Goal: Information Seeking & Learning: Learn about a topic

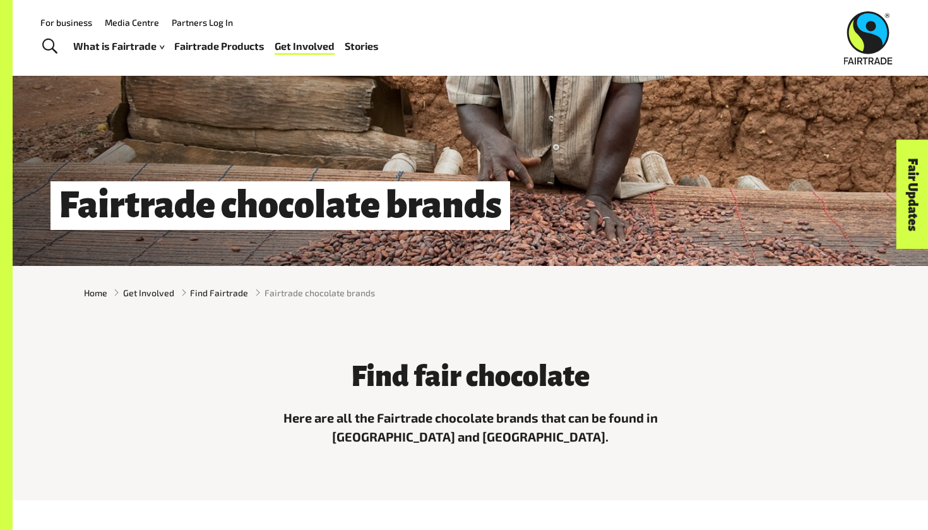
scroll to position [103, 0]
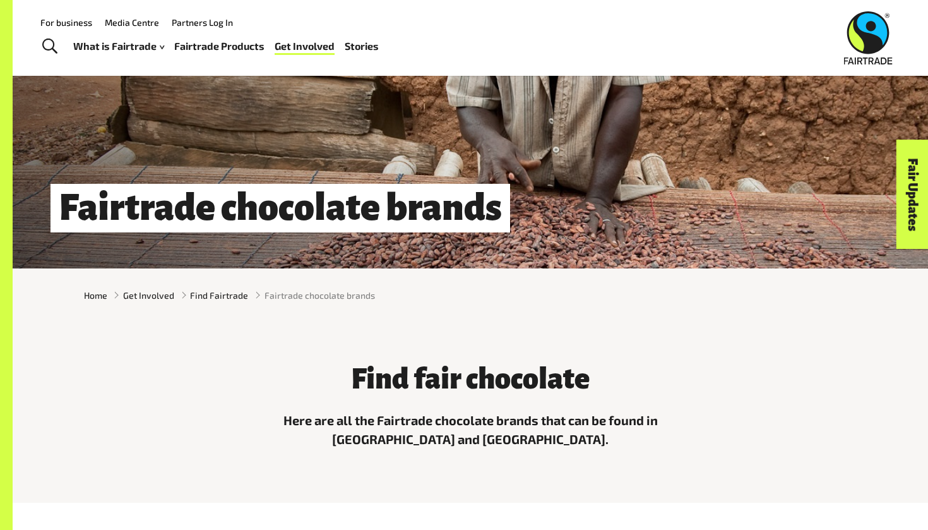
click at [439, 379] on h3 "Find fair chocolate" at bounding box center [470, 379] width 379 height 32
click at [234, 291] on span "Find Fairtrade" at bounding box center [219, 294] width 58 height 13
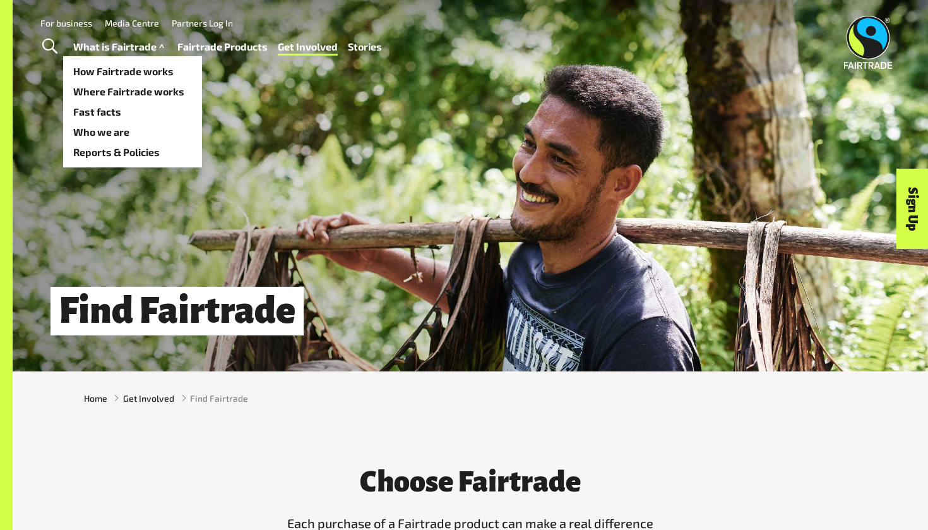
click at [135, 50] on link "What is Fairtrade" at bounding box center [120, 47] width 94 height 18
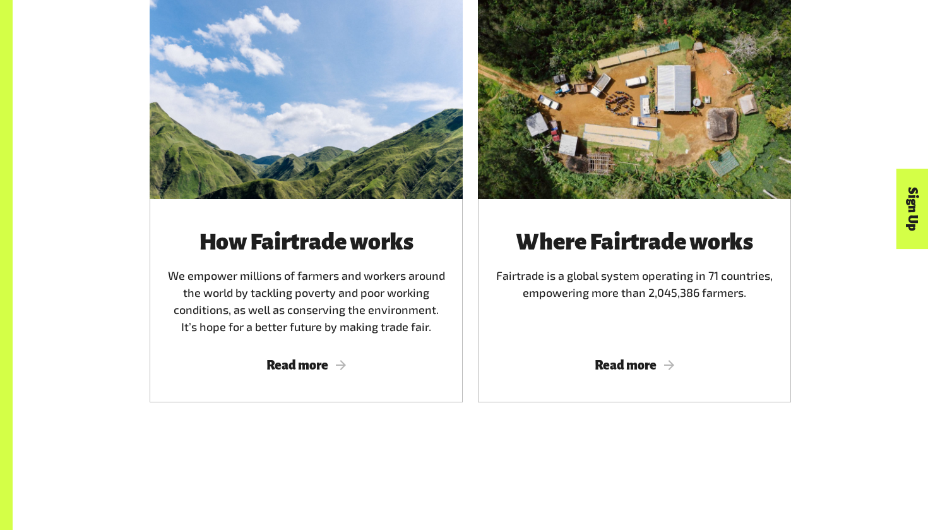
scroll to position [849, 0]
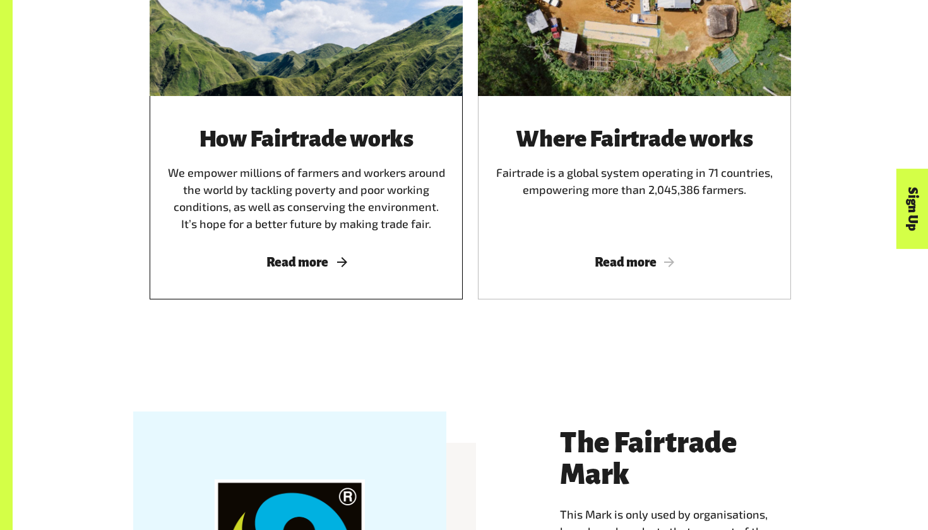
click at [341, 261] on span "Read more" at bounding box center [306, 262] width 283 height 14
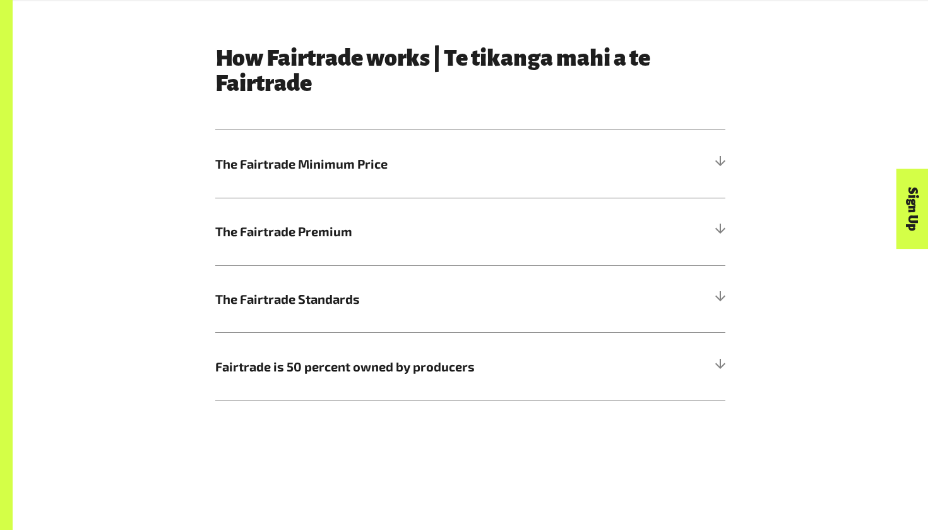
scroll to position [665, 0]
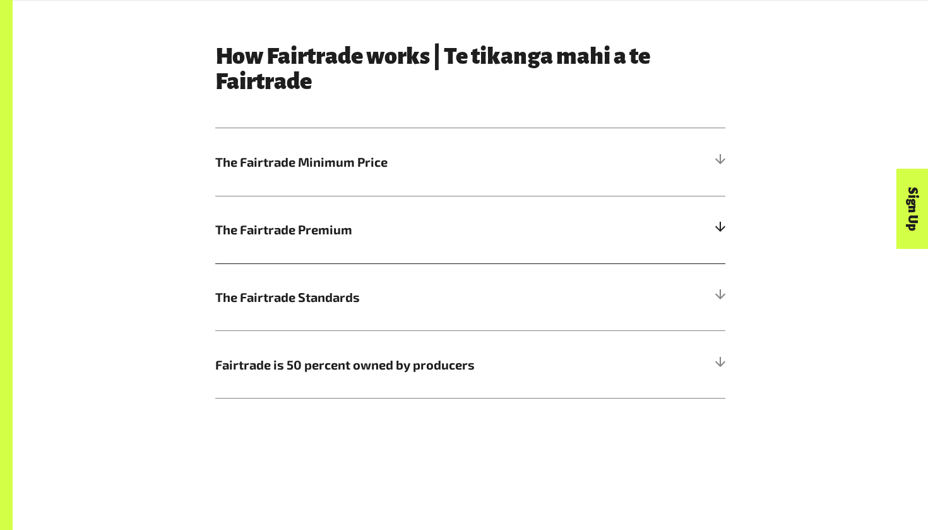
click at [712, 230] on h5 "The Fairtrade Premium" at bounding box center [470, 230] width 510 height 68
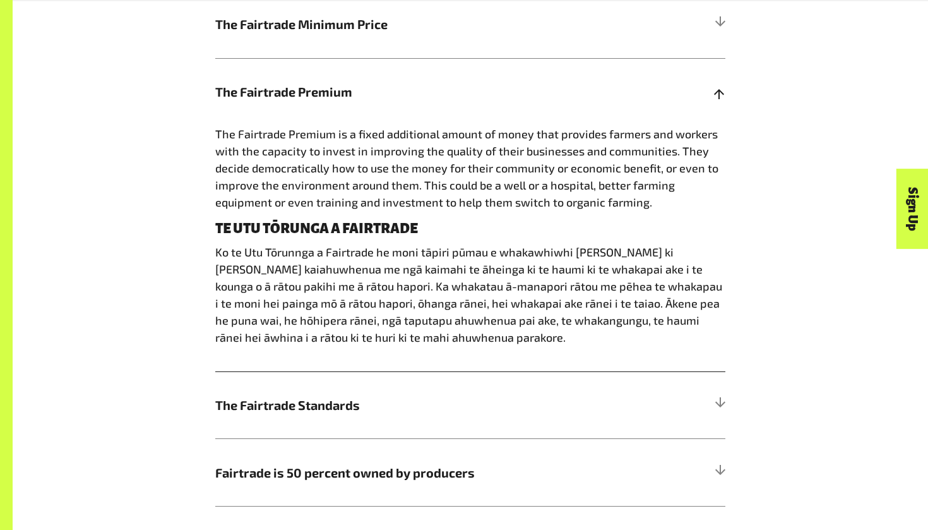
scroll to position [808, 0]
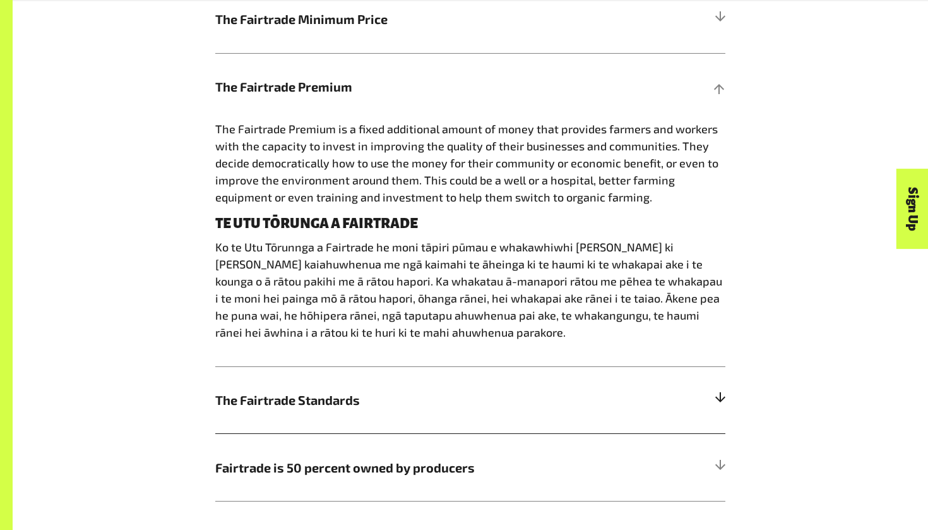
click at [723, 395] on div at bounding box center [719, 399] width 11 height 11
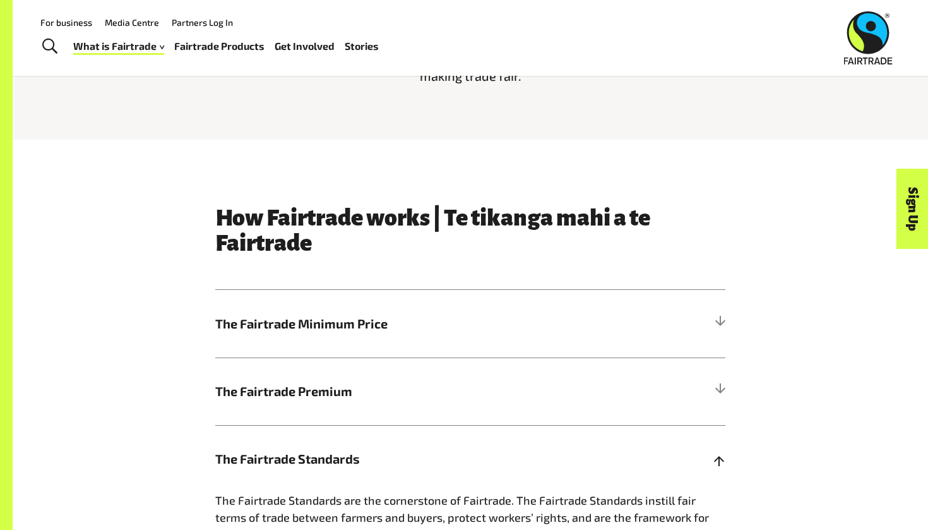
scroll to position [492, 0]
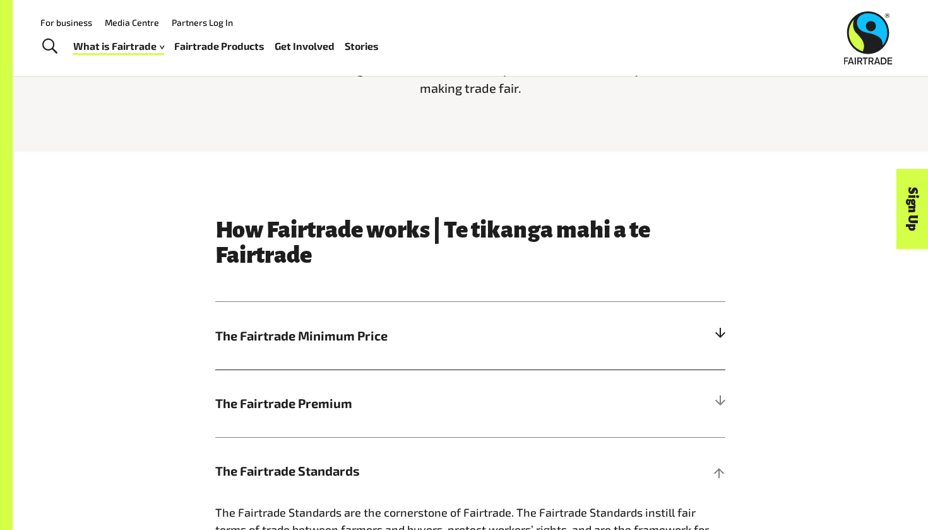
click at [716, 329] on h5 "The Fairtrade Minimum Price" at bounding box center [470, 336] width 510 height 68
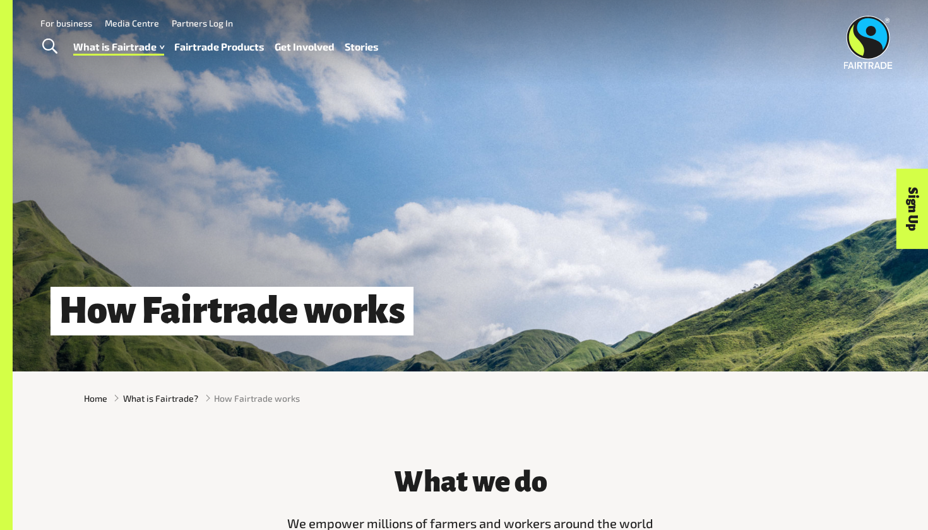
scroll to position [0, 0]
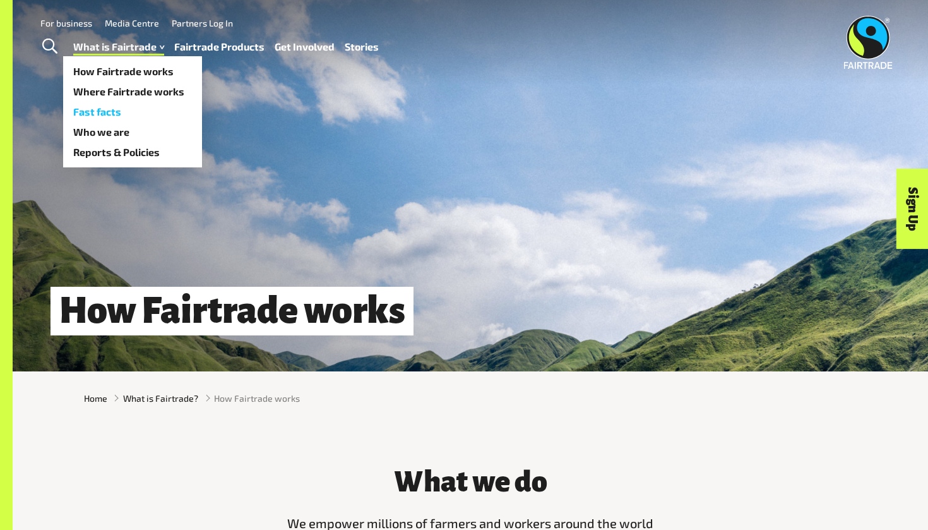
click at [111, 110] on link "Fast facts" at bounding box center [132, 112] width 139 height 20
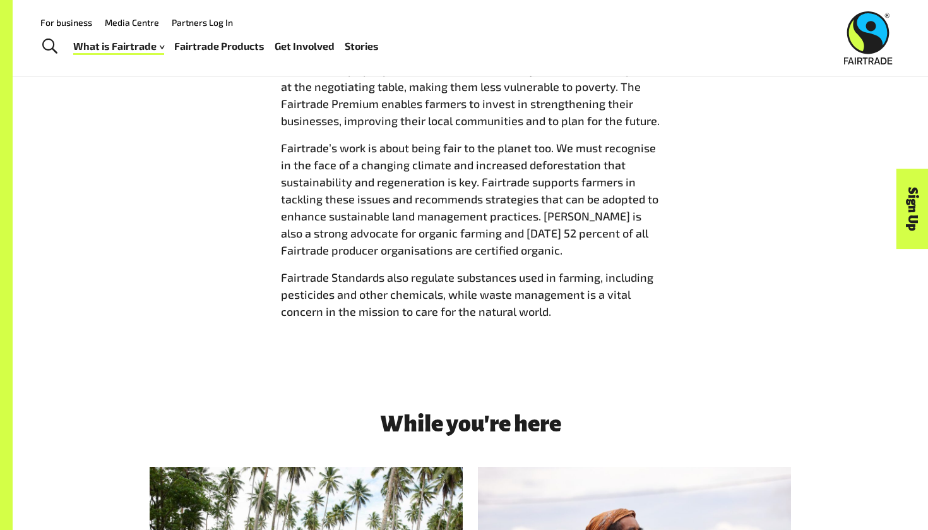
scroll to position [1355, 0]
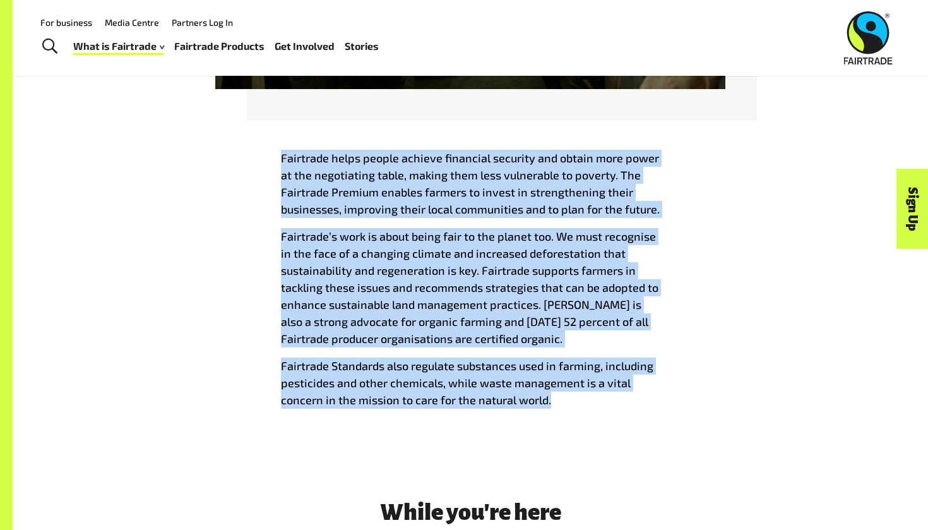
drag, startPoint x: 287, startPoint y: 158, endPoint x: 550, endPoint y: 398, distance: 355.6
click at [550, 398] on div "Fairtrade helps people achieve financial security and obtain more power at the …" at bounding box center [470, 284] width 394 height 269
copy span "Fairtrade helps people achieve financial security and obtain more power at the …"
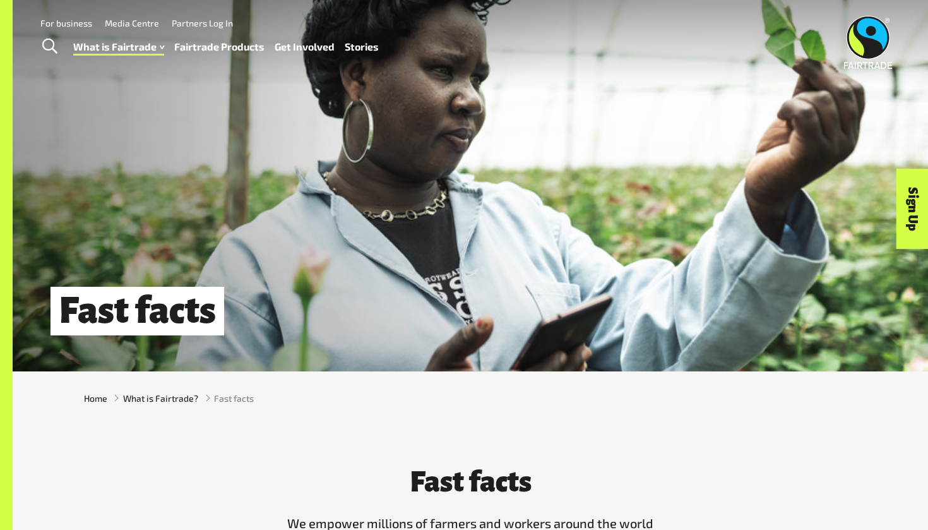
scroll to position [0, 0]
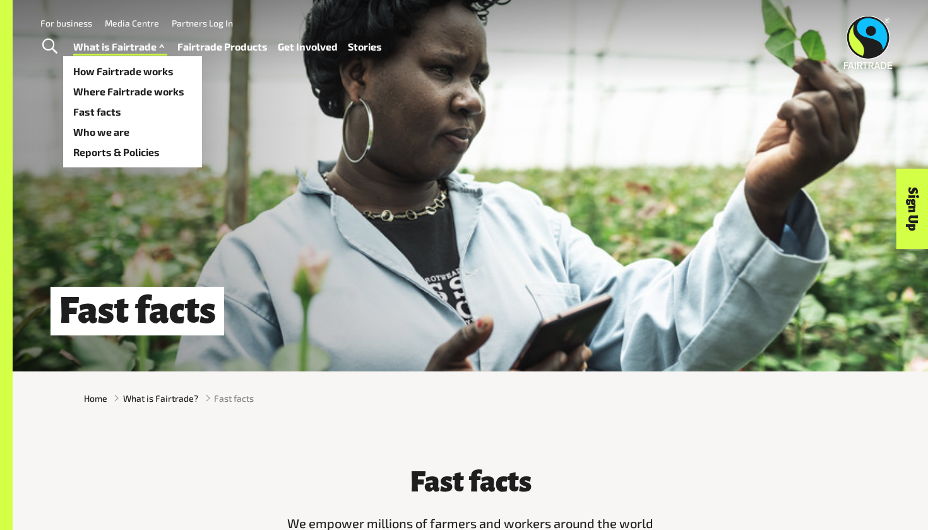
click at [161, 47] on span at bounding box center [162, 47] width 11 height 18
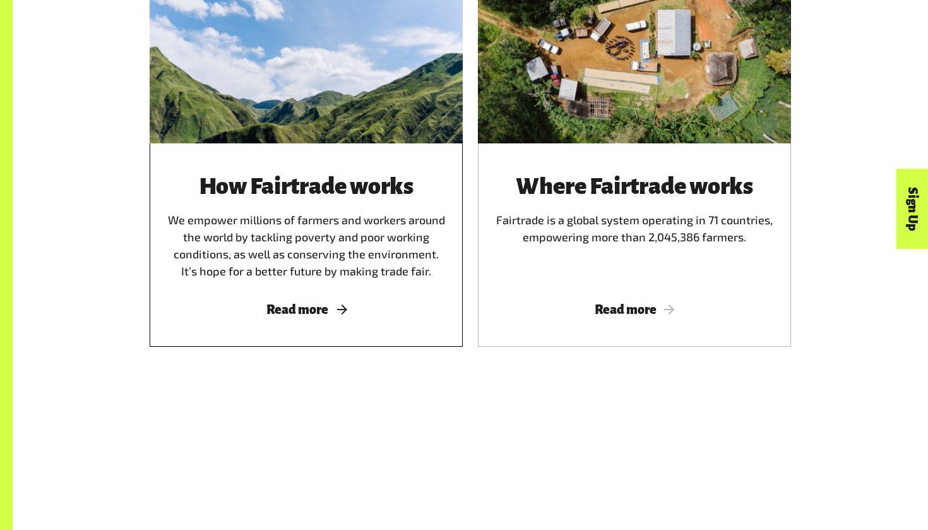
scroll to position [806, 0]
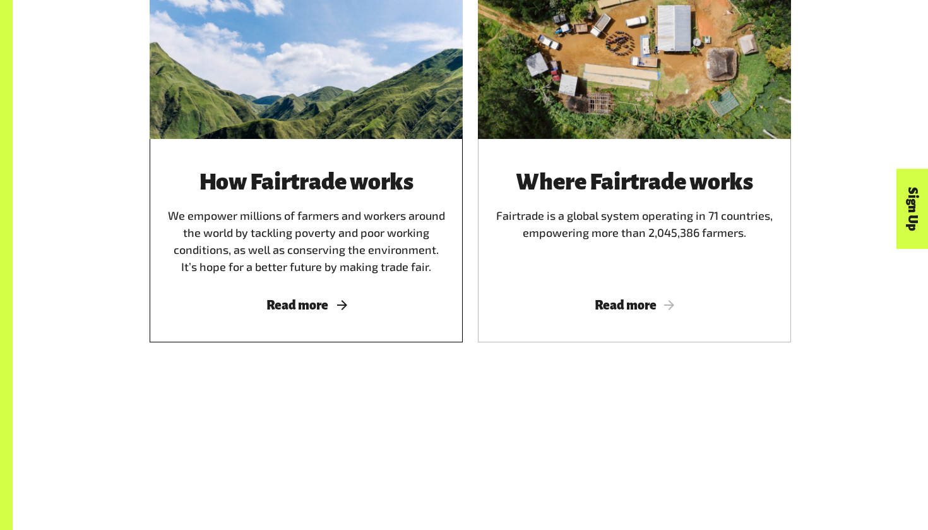
click at [309, 307] on span "Read more" at bounding box center [306, 305] width 283 height 14
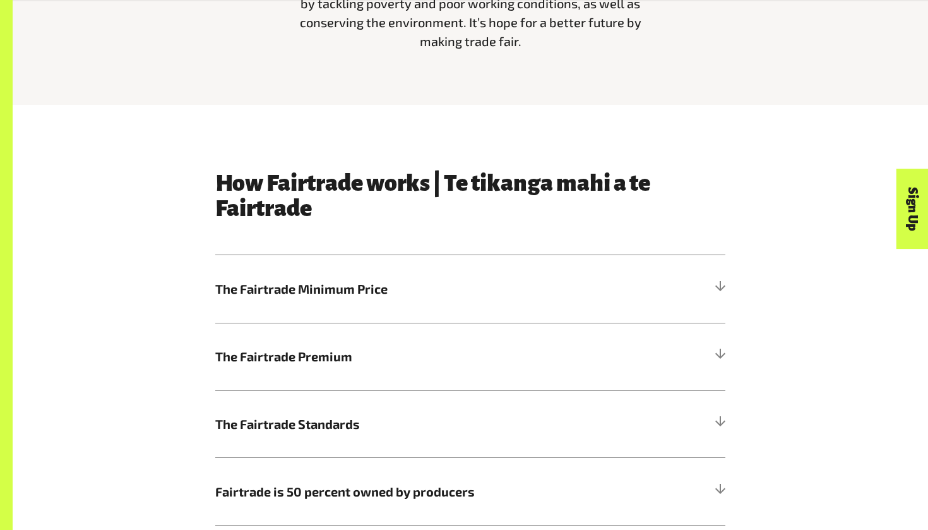
scroll to position [618, 0]
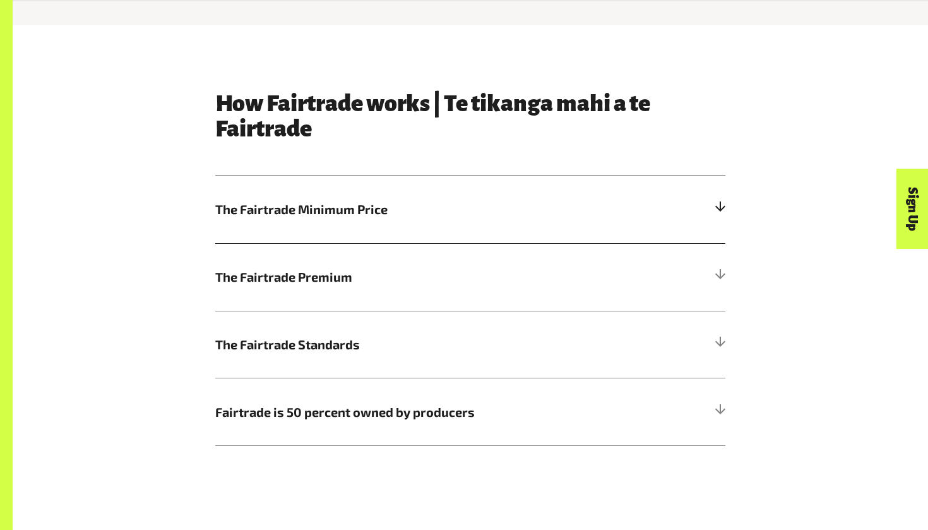
click at [725, 205] on div at bounding box center [719, 208] width 11 height 11
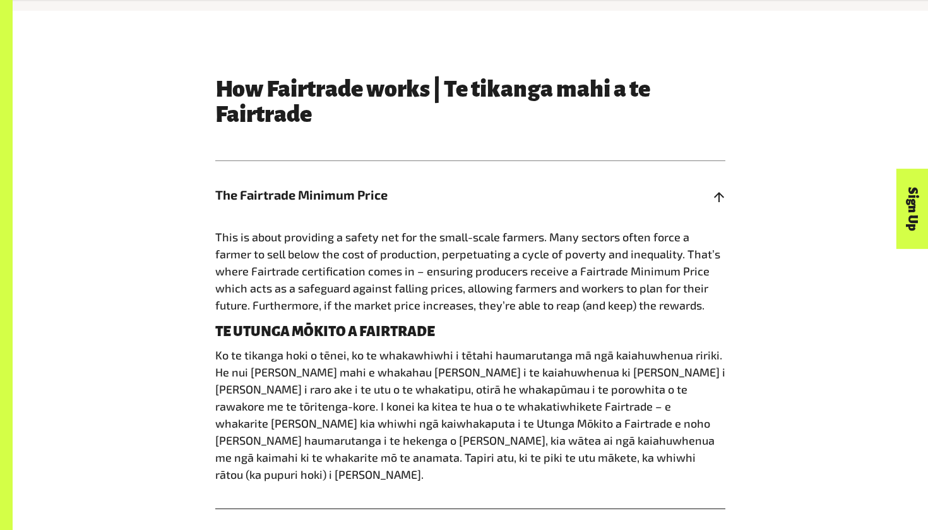
scroll to position [634, 0]
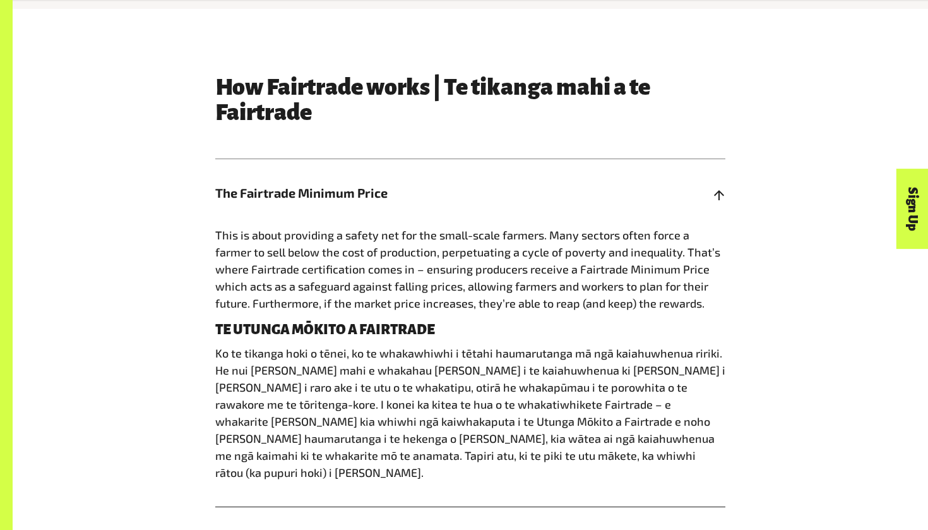
drag, startPoint x: 214, startPoint y: 231, endPoint x: 675, endPoint y: 306, distance: 467.5
click at [675, 306] on div "How Fairtrade works | Te tikanga mahi a te Fairtrade The Fairtrade Minimum Pric…" at bounding box center [470, 391] width 525 height 634
copy span "This is about providing a safety net for the small-scale farmers. Many sectors …"
